Goal: Navigation & Orientation: Find specific page/section

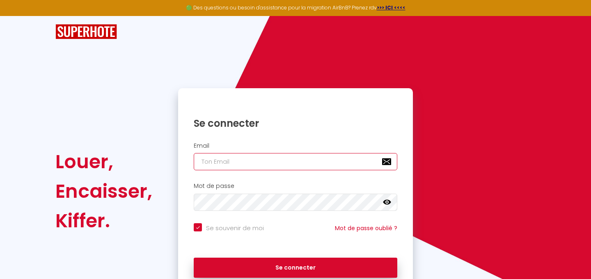
click at [286, 157] on input "email" at bounding box center [295, 161] width 203 height 17
type input "[EMAIL_ADDRESS][DOMAIN_NAME]"
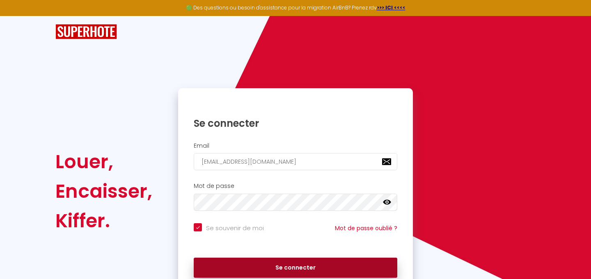
click at [330, 265] on button "Se connecter" at bounding box center [295, 268] width 203 height 21
checkbox input "true"
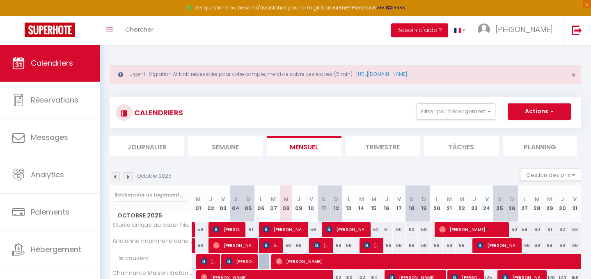
scroll to position [21, 0]
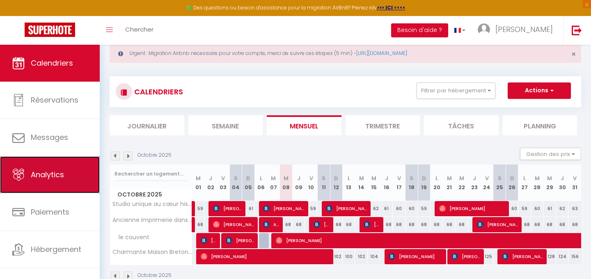
click at [59, 183] on link "Analytics" at bounding box center [50, 174] width 100 height 37
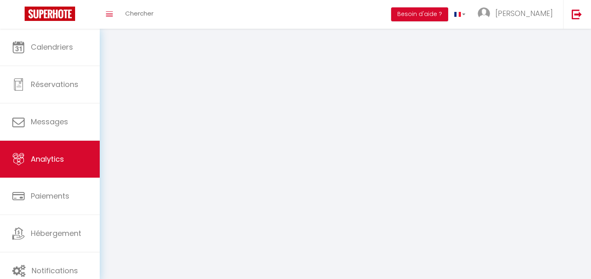
select select "2025"
select select "10"
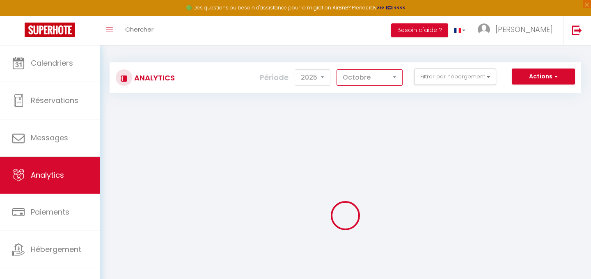
click at [386, 77] on select "[PERSON_NAME] Mars [PERSON_NAME] Juin Juillet Août Septembre Octobre Novembre D…" at bounding box center [369, 77] width 66 height 16
checkbox input "false"
checkbox valence "false"
checkbox couvent "false"
checkbox Grande "false"
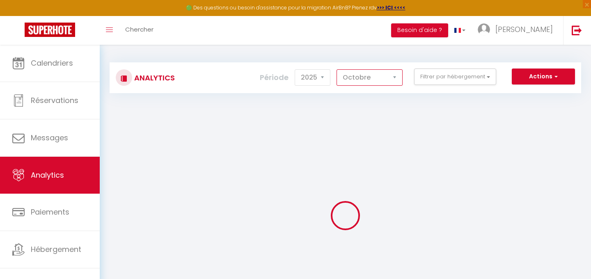
checkbox valence "false"
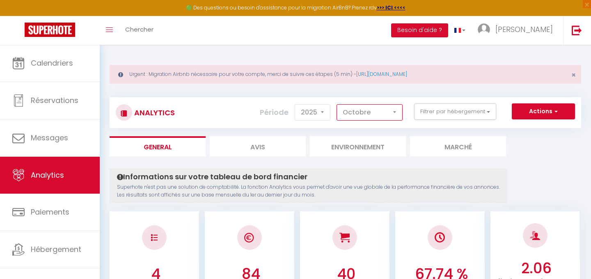
select select "8"
click at [337, 104] on select "[PERSON_NAME] Mars [PERSON_NAME] Juin Juillet Août Septembre Octobre Novembre D…" at bounding box center [369, 112] width 66 height 16
checkbox input "false"
checkbox valence "false"
checkbox couvent "false"
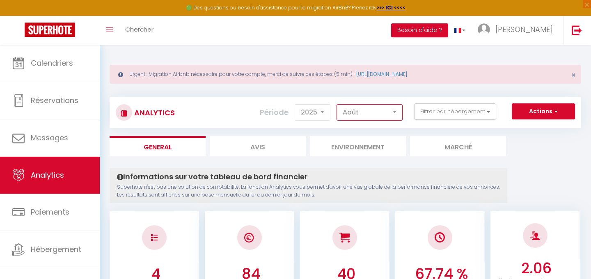
checkbox Grande "false"
checkbox valence "false"
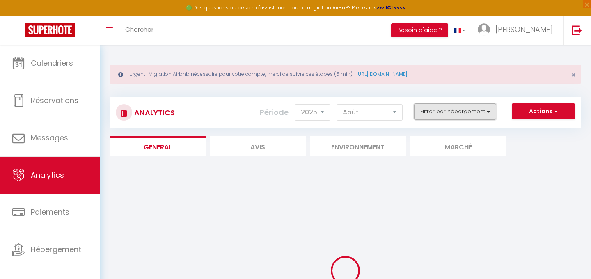
checkbox input "false"
checkbox valence "false"
checkbox couvent "false"
checkbox Grande "false"
checkbox valence "false"
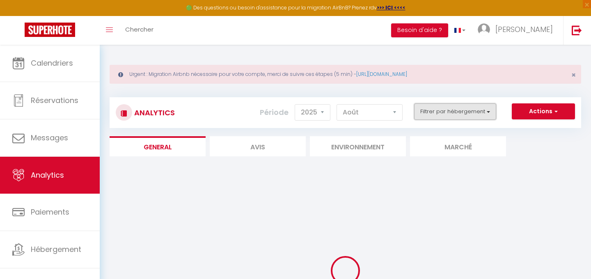
click at [432, 112] on button "Filtrer par hébergement" at bounding box center [455, 111] width 82 height 16
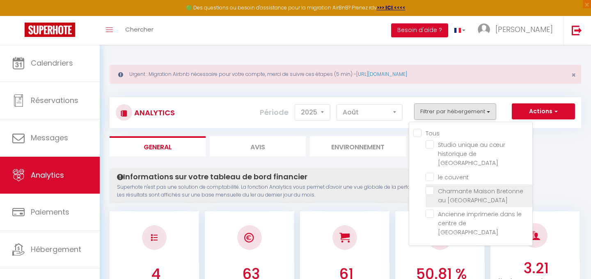
click at [430, 187] on Grande "checkbox" at bounding box center [478, 191] width 107 height 8
checkbox Grande "true"
checkbox valence "false"
checkbox couvent "false"
checkbox valence "false"
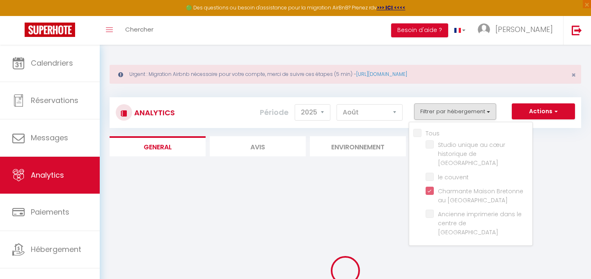
checkbox valence "false"
checkbox couvent "false"
checkbox valence "false"
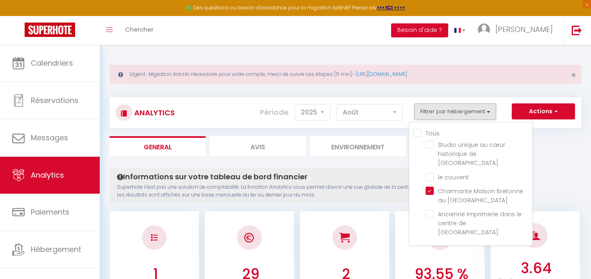
click at [388, 184] on p "Superhote n'est pas une solution de comptabilité. La fonction Analytics vous pe…" at bounding box center [308, 191] width 383 height 16
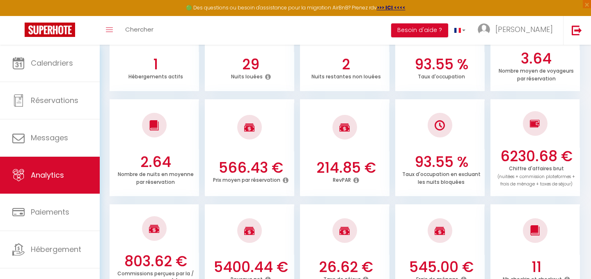
scroll to position [218, 0]
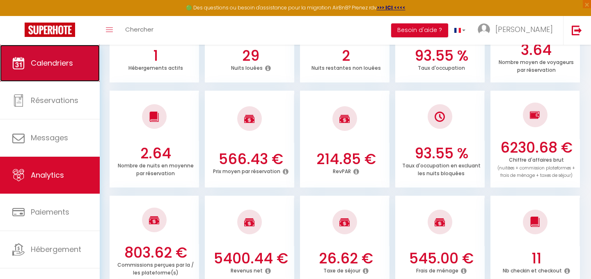
click at [59, 78] on link "Calendriers" at bounding box center [50, 63] width 100 height 37
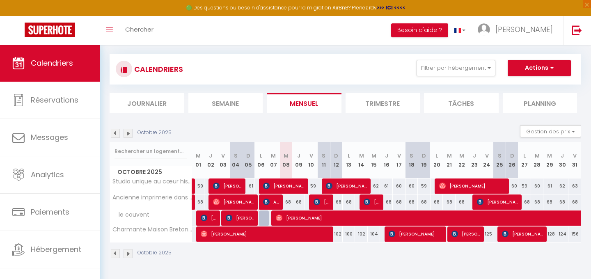
scroll to position [44, 0]
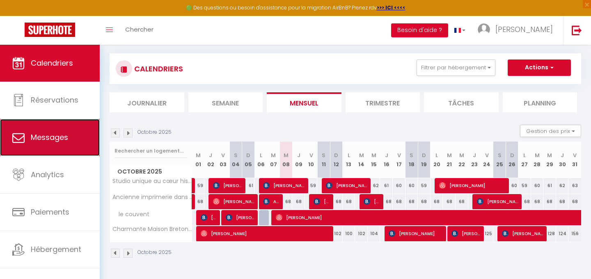
click at [55, 139] on span "Messages" at bounding box center [49, 137] width 37 height 10
select select "message"
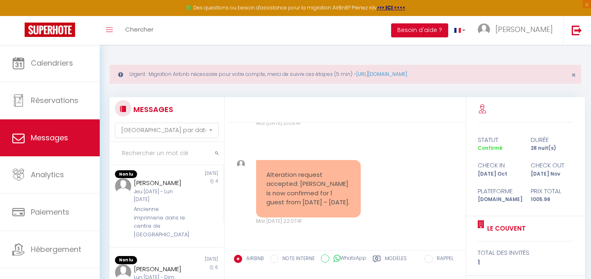
scroll to position [160, 0]
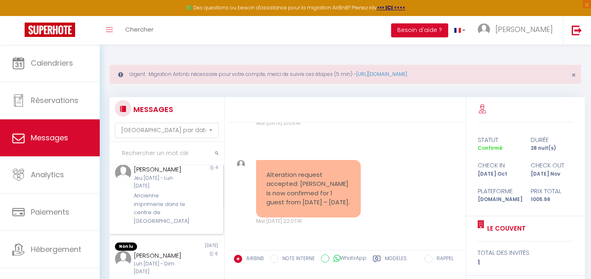
click at [182, 192] on div "Ancienne imprimerie dans le centre de [GEOGRAPHIC_DATA]" at bounding box center [161, 209] width 55 height 34
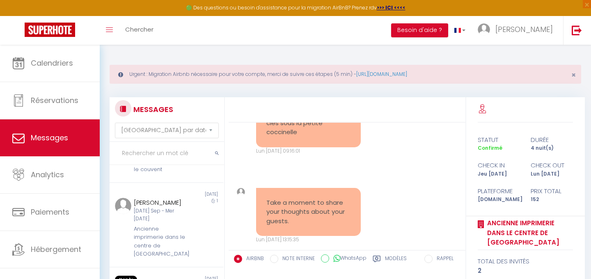
scroll to position [441, 0]
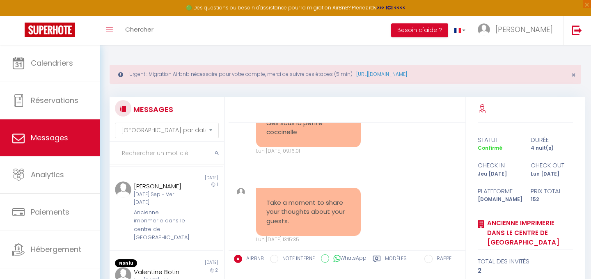
click at [179, 208] on div "Ancienne imprimerie dans le centre de [GEOGRAPHIC_DATA]" at bounding box center [161, 225] width 55 height 34
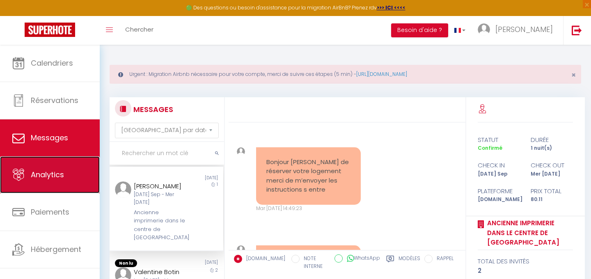
click at [71, 185] on link "Analytics" at bounding box center [50, 174] width 100 height 37
select select "2025"
select select "10"
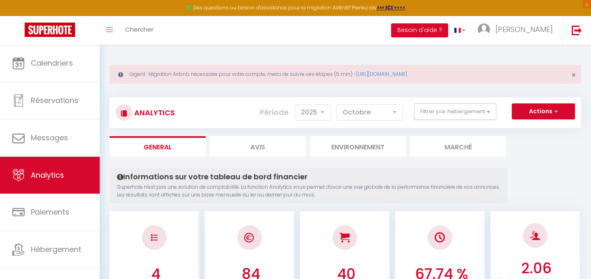
scroll to position [33, 0]
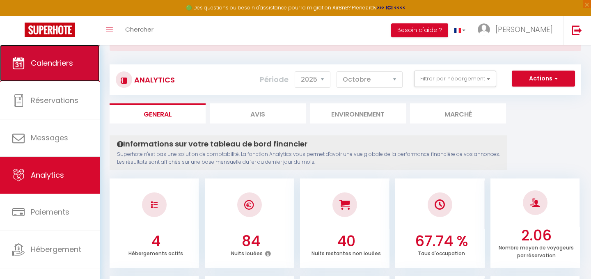
click at [73, 75] on link "Calendriers" at bounding box center [50, 63] width 100 height 37
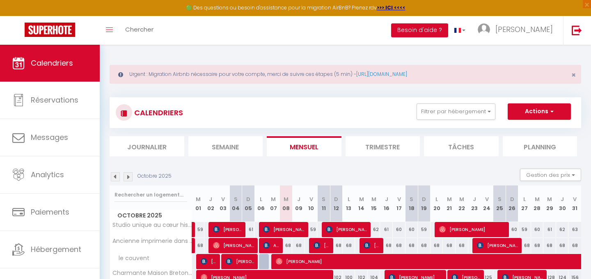
click at [445, 163] on section "Octobre 2025 Gestion des prix Nb Nuits minimum Règles Disponibilité Octobre 202…" at bounding box center [345, 235] width 471 height 150
click at [447, 145] on li "Tâches" at bounding box center [461, 146] width 75 height 20
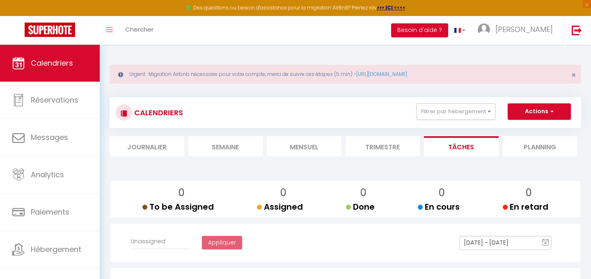
select select
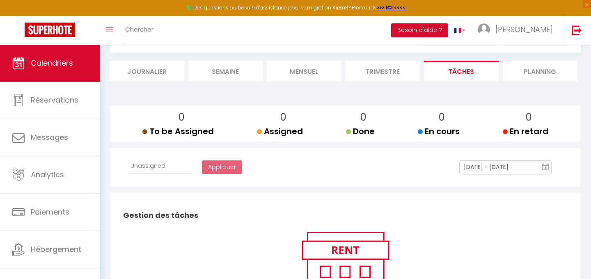
scroll to position [79, 0]
